Goal: Information Seeking & Learning: Learn about a topic

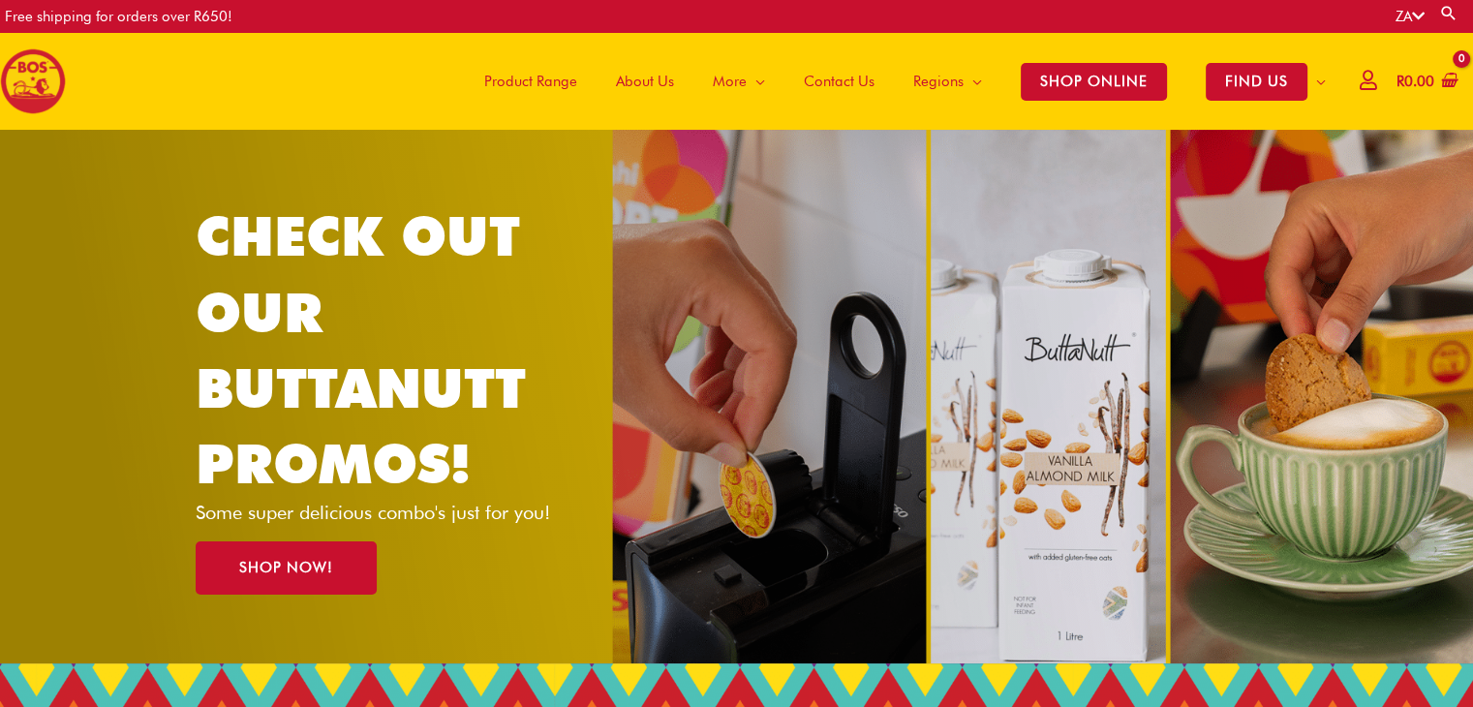
click at [628, 80] on span "About Us" at bounding box center [645, 81] width 58 height 58
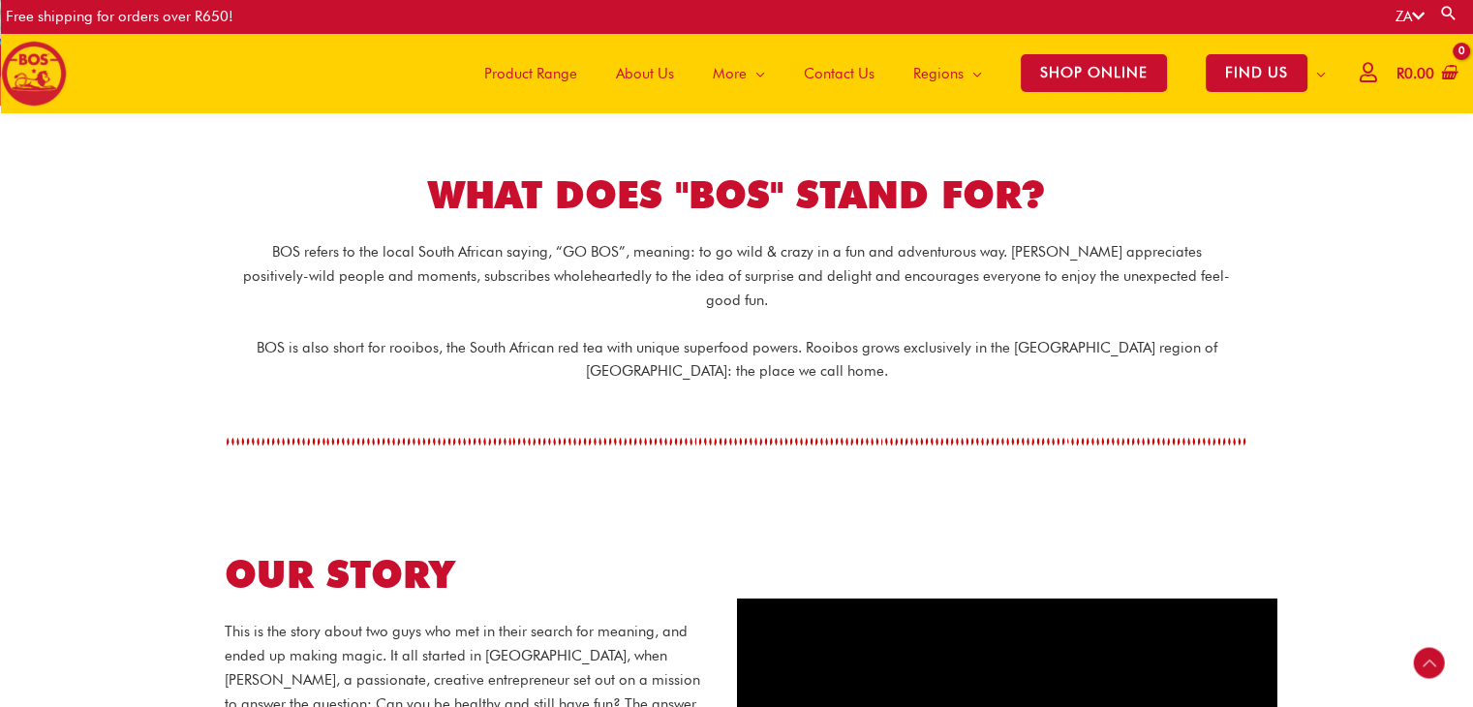
scroll to position [474, 0]
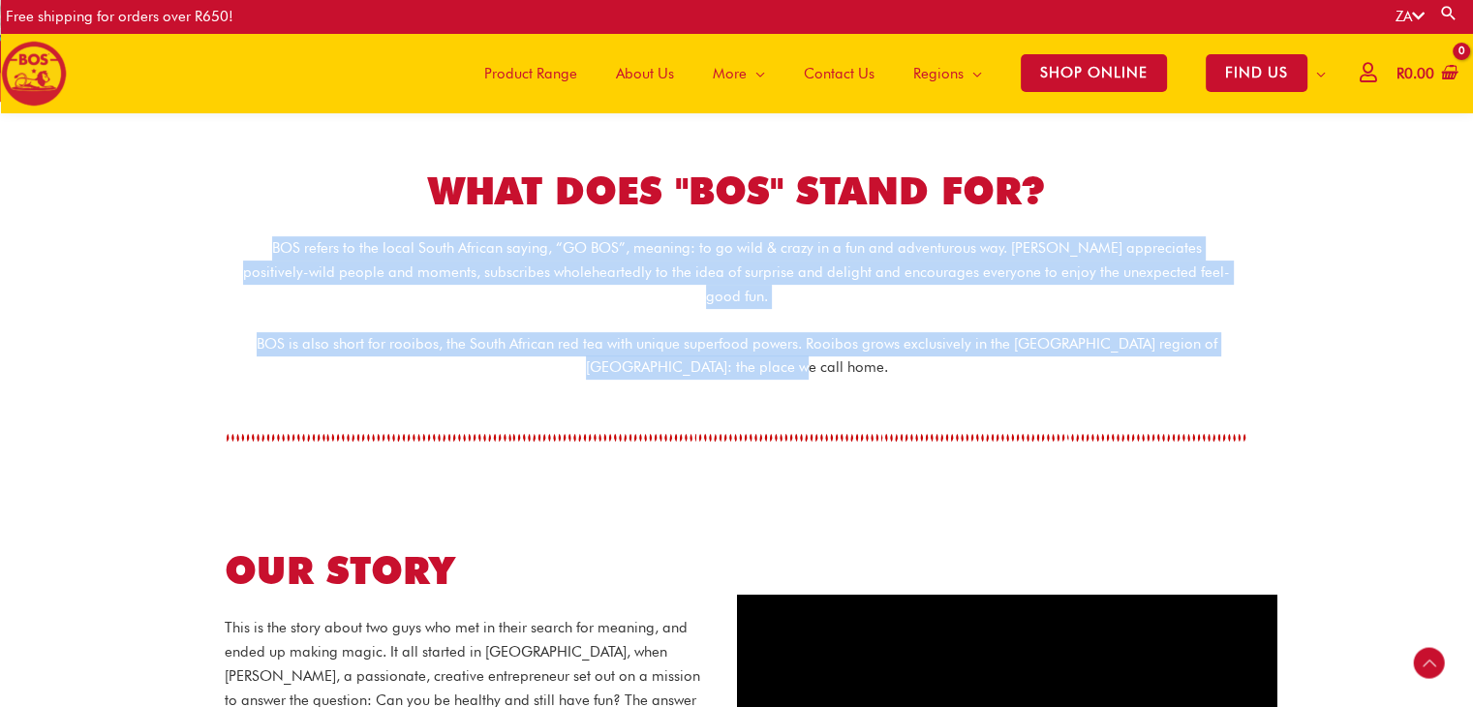
click at [818, 342] on div "BOS refers to the local South African saying, “GO BOS”, meaning: to go wild & c…" at bounding box center [737, 307] width 1085 height 143
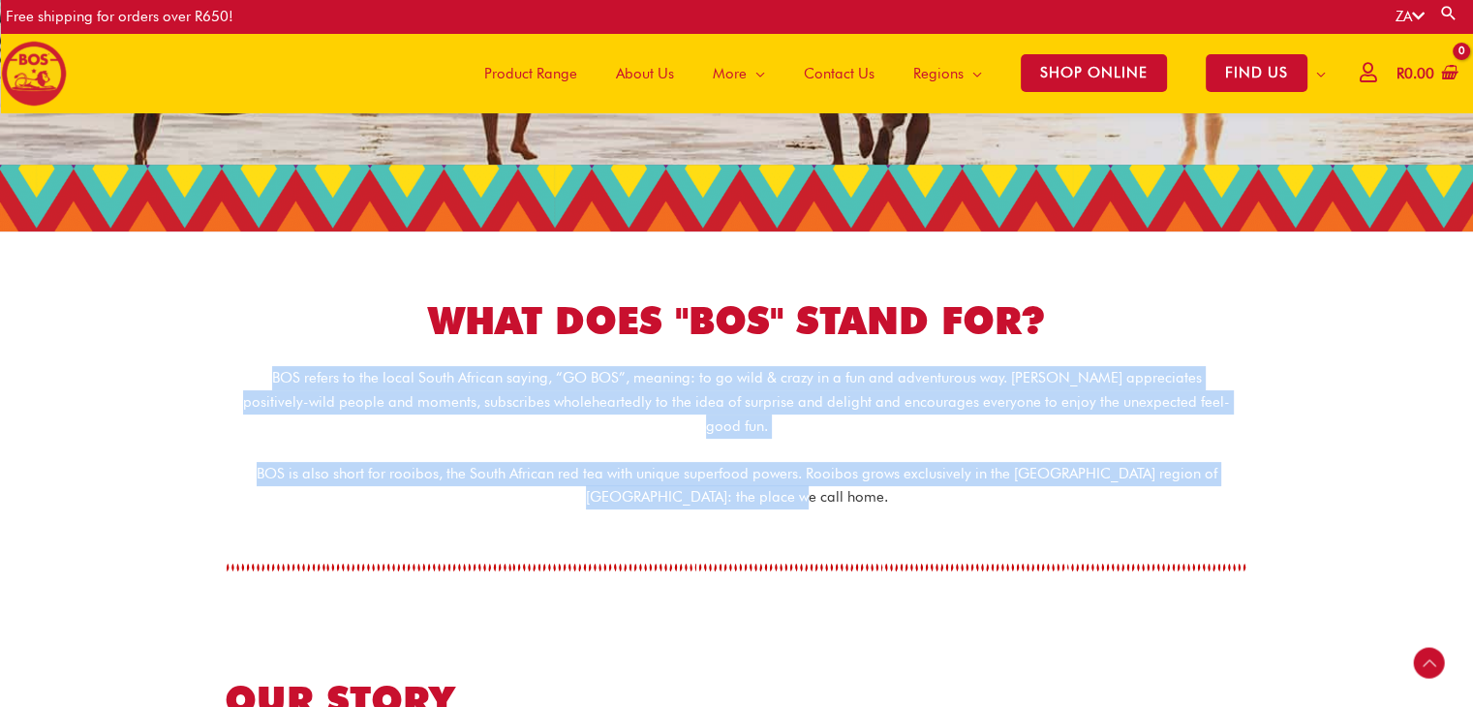
scroll to position [377, 0]
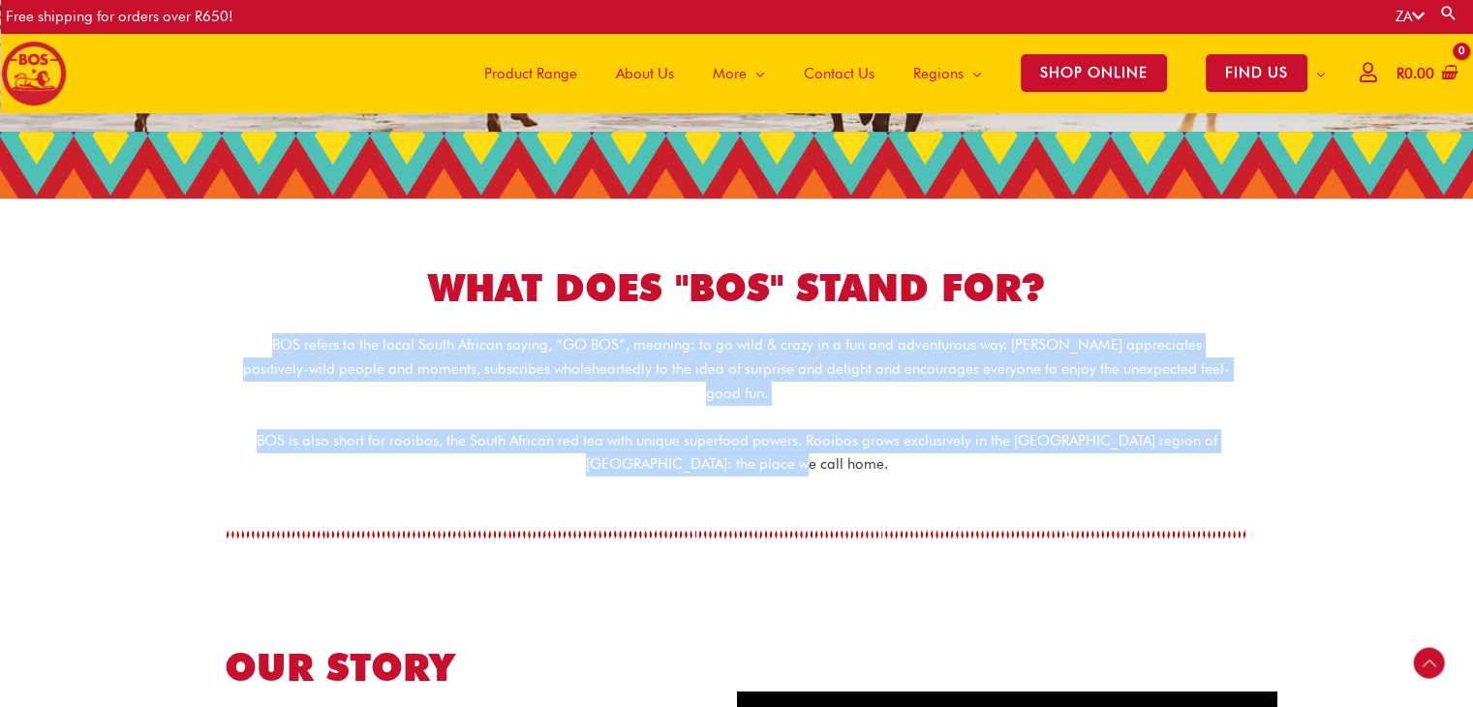
copy div "BOS refers to the local South African saying, “GO BOS”, meaning: to go wild & c…"
